Goal: Task Accomplishment & Management: Use online tool/utility

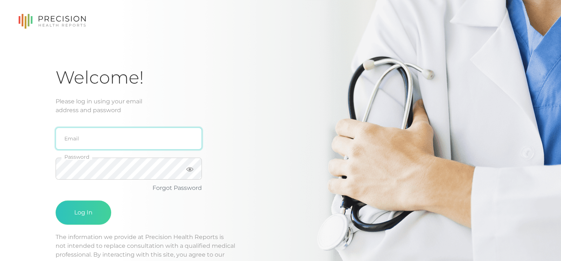
type input "[EMAIL_ADDRESS][DOMAIN_NAME]"
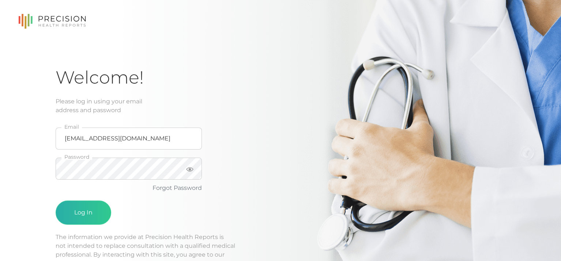
drag, startPoint x: 90, startPoint y: 198, endPoint x: 86, endPoint y: 205, distance: 8.0
click at [86, 205] on form "[EMAIL_ADDRESS][DOMAIN_NAME] Email Password Forgot Password Log In" at bounding box center [129, 174] width 146 height 118
click at [85, 205] on button "Log In" at bounding box center [84, 212] width 56 height 24
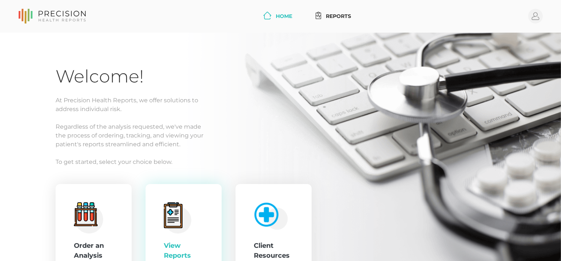
click at [195, 222] on div "View Reports" at bounding box center [184, 233] width 40 height 63
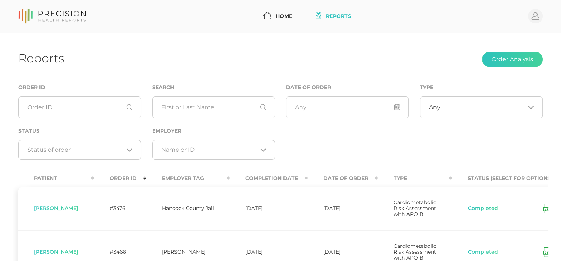
click at [304, 179] on th "Completion Date" at bounding box center [269, 178] width 78 height 16
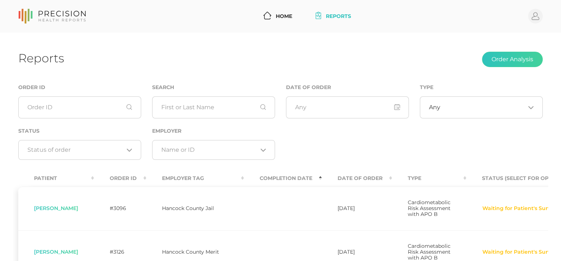
click at [322, 175] on th "Completion Date" at bounding box center [283, 178] width 78 height 16
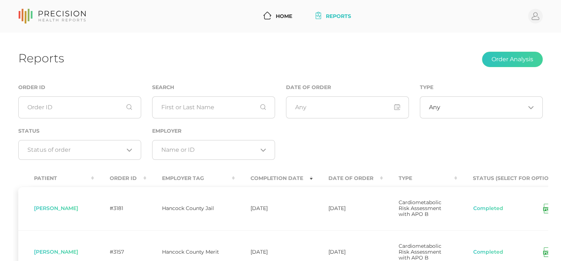
click at [544, 209] on icon at bounding box center [547, 208] width 8 height 10
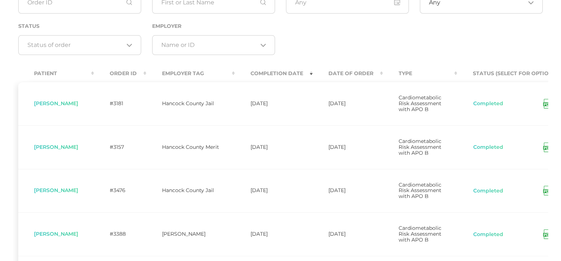
scroll to position [110, 0]
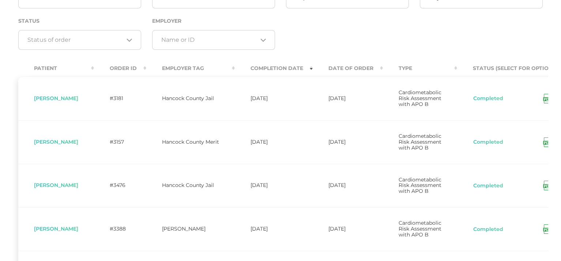
click at [545, 143] on icon at bounding box center [547, 143] width 4 height 2
